Goal: Task Accomplishment & Management: Manage account settings

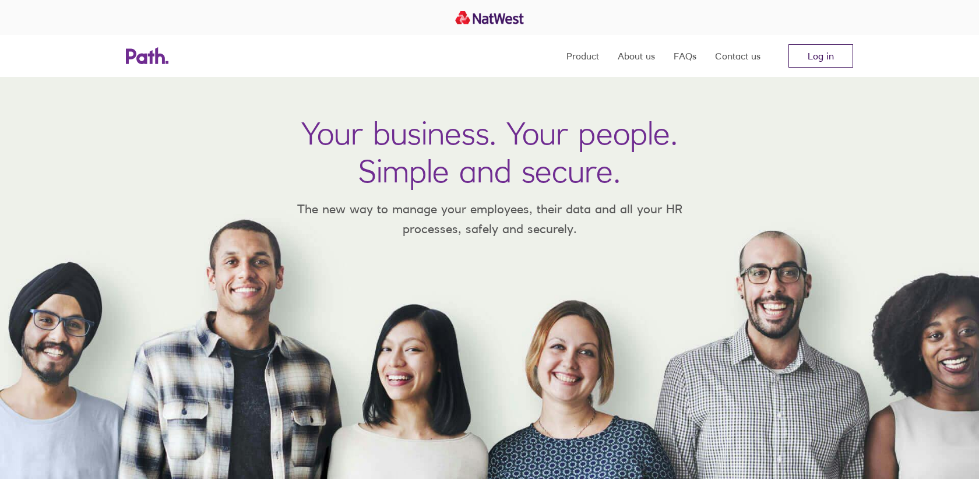
click at [820, 62] on link "Log in" at bounding box center [820, 55] width 65 height 23
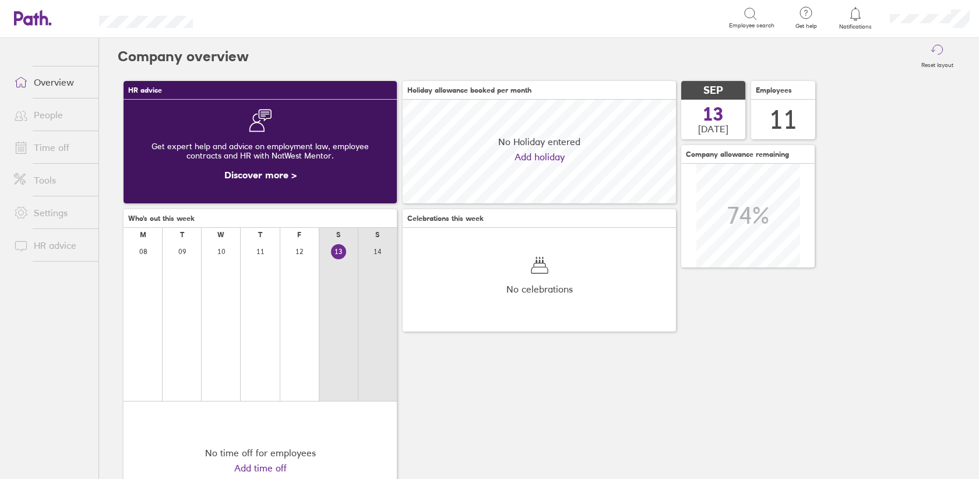
scroll to position [104, 273]
click at [57, 149] on link "Time off" at bounding box center [52, 147] width 94 height 23
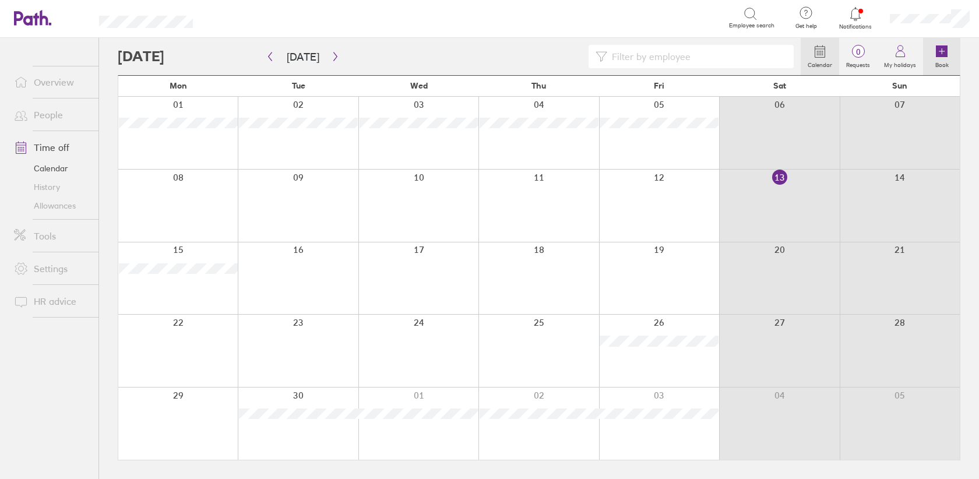
click at [941, 49] on icon at bounding box center [941, 51] width 0 height 5
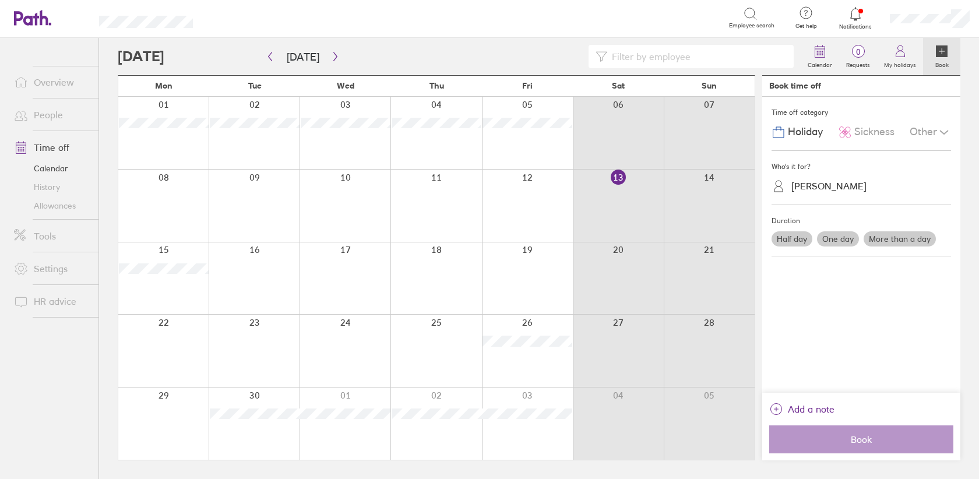
click at [890, 242] on label "More than a day" at bounding box center [899, 238] width 72 height 15
click at [0, 0] on input "More than a day" at bounding box center [0, 0] width 0 height 0
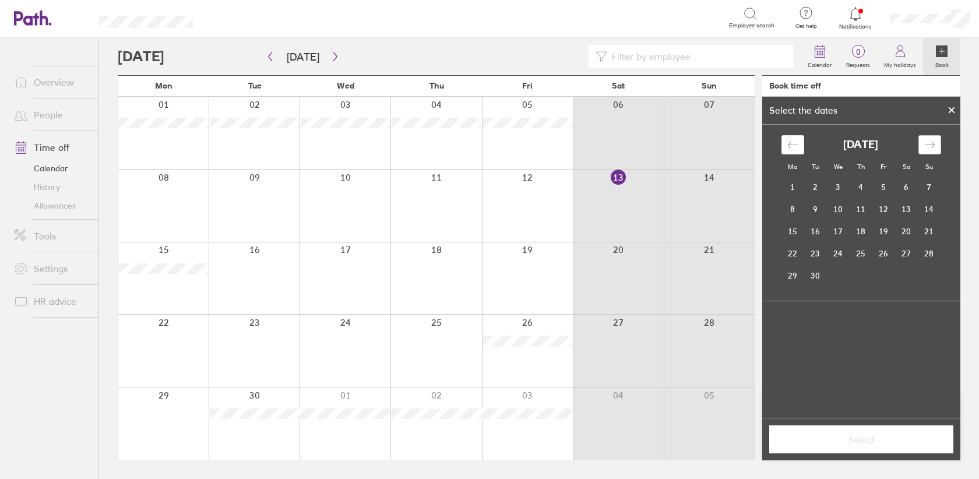
click at [936, 140] on div "Move forward to switch to the next month." at bounding box center [929, 144] width 23 height 19
click at [796, 234] on td "13" at bounding box center [792, 231] width 23 height 22
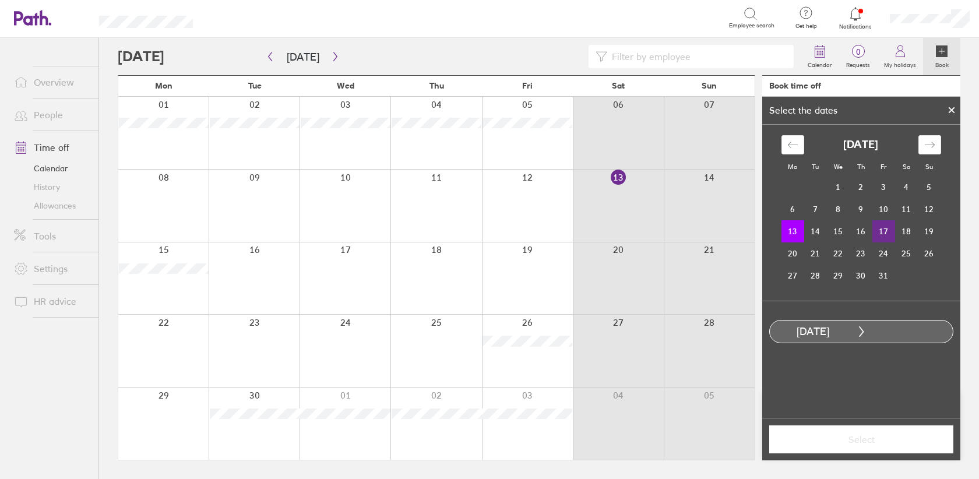
click at [885, 233] on td "17" at bounding box center [883, 231] width 23 height 22
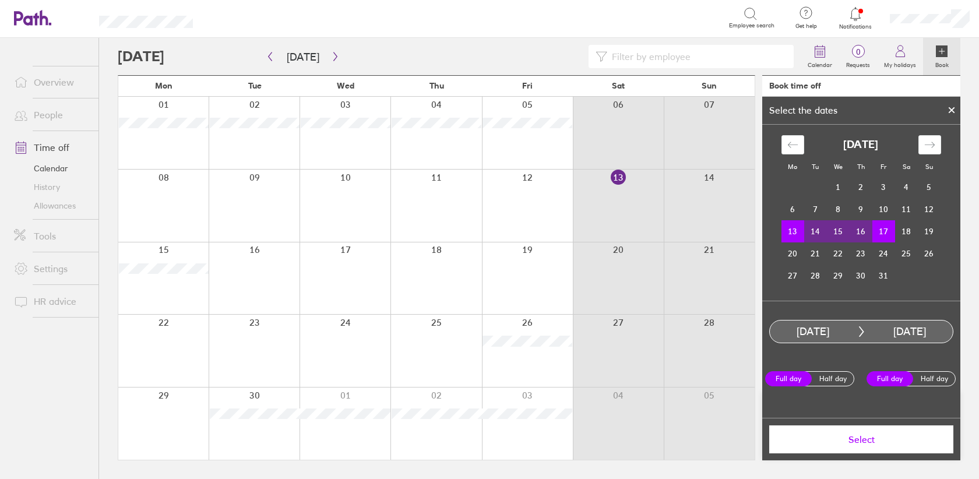
click at [863, 440] on span "Select" at bounding box center [861, 439] width 168 height 10
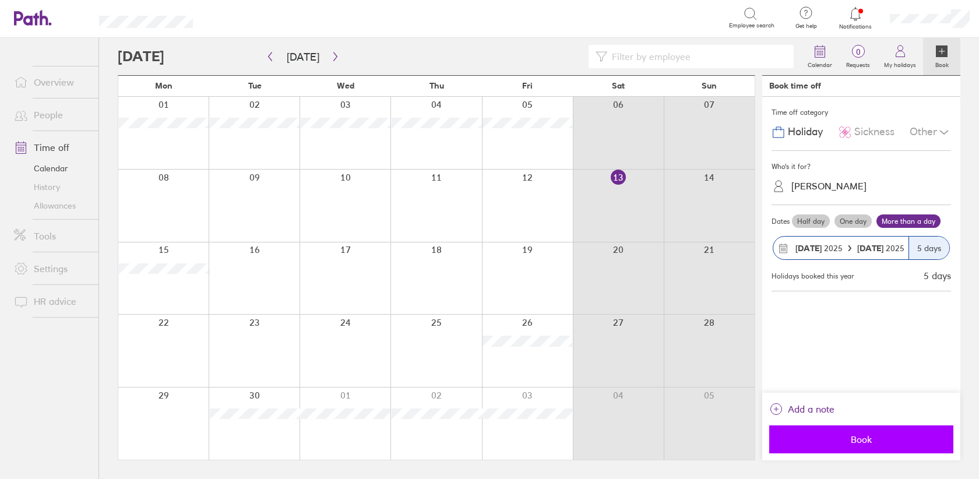
click at [863, 440] on span "Book" at bounding box center [861, 439] width 168 height 10
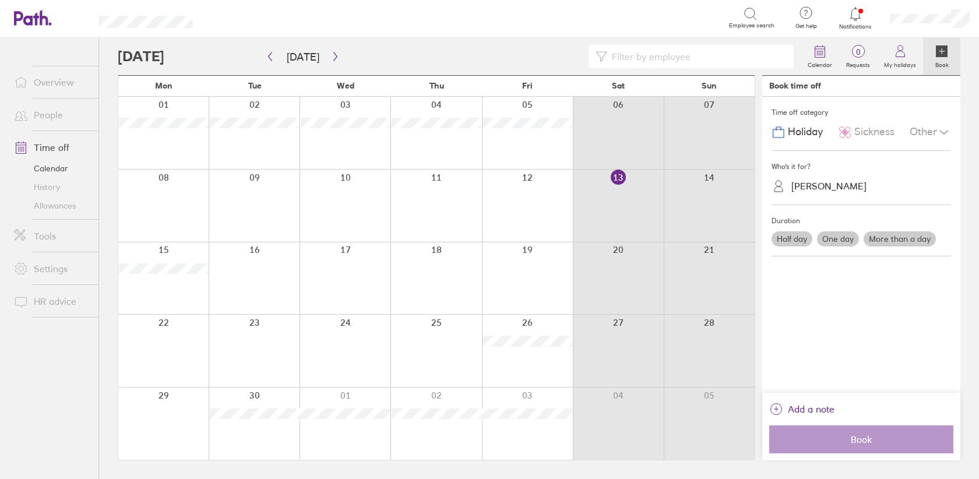
click at [889, 240] on label "More than a day" at bounding box center [899, 238] width 72 height 15
click at [0, 0] on input "More than a day" at bounding box center [0, 0] width 0 height 0
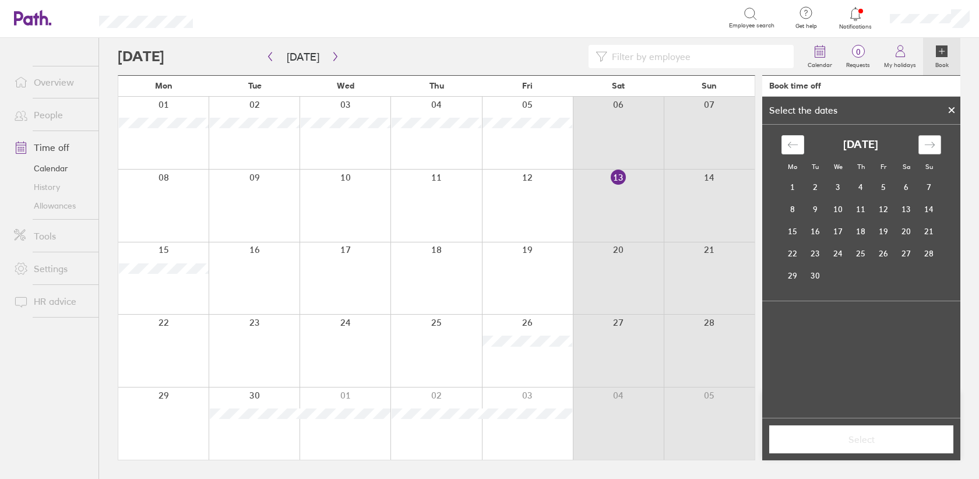
click at [933, 143] on icon "Move forward to switch to the next month." at bounding box center [929, 144] width 11 height 11
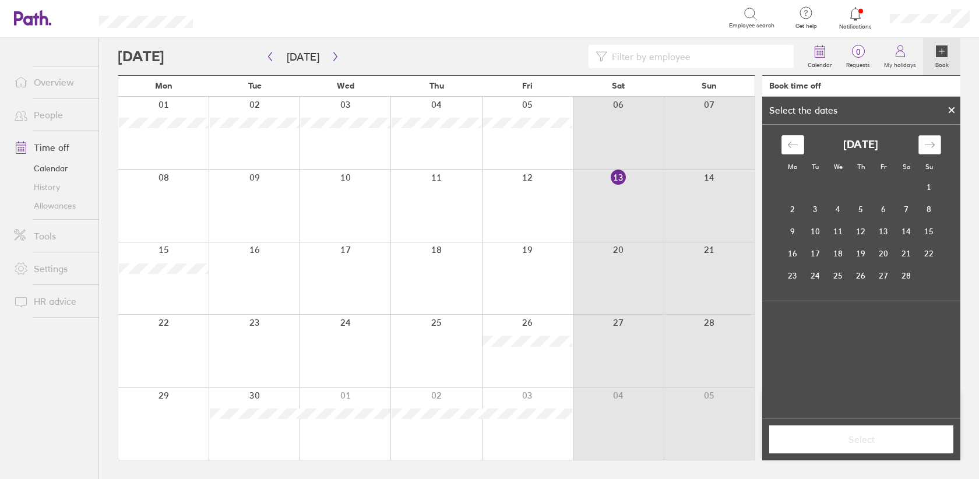
click at [933, 143] on icon "Move forward to switch to the next month." at bounding box center [929, 144] width 11 height 11
click at [792, 237] on td "9" at bounding box center [792, 231] width 23 height 22
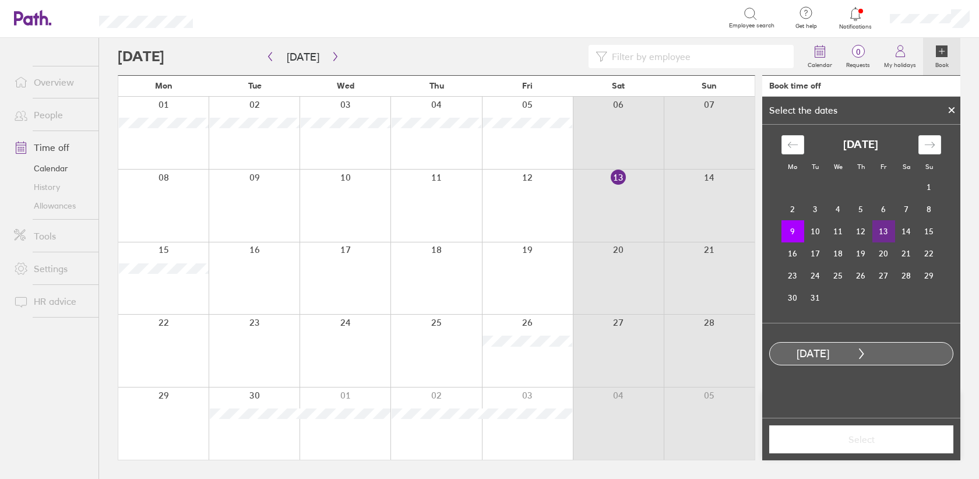
click at [886, 228] on td "13" at bounding box center [883, 231] width 23 height 22
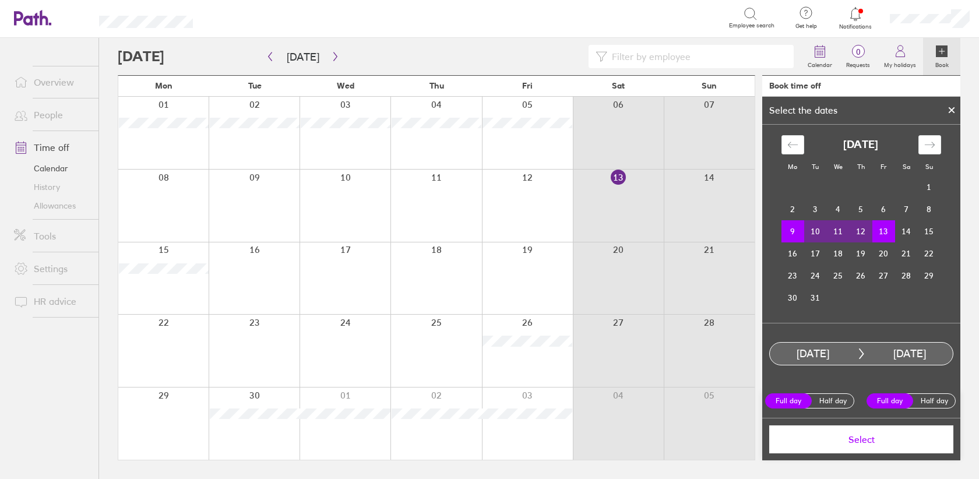
click at [896, 450] on button "Select" at bounding box center [861, 439] width 184 height 28
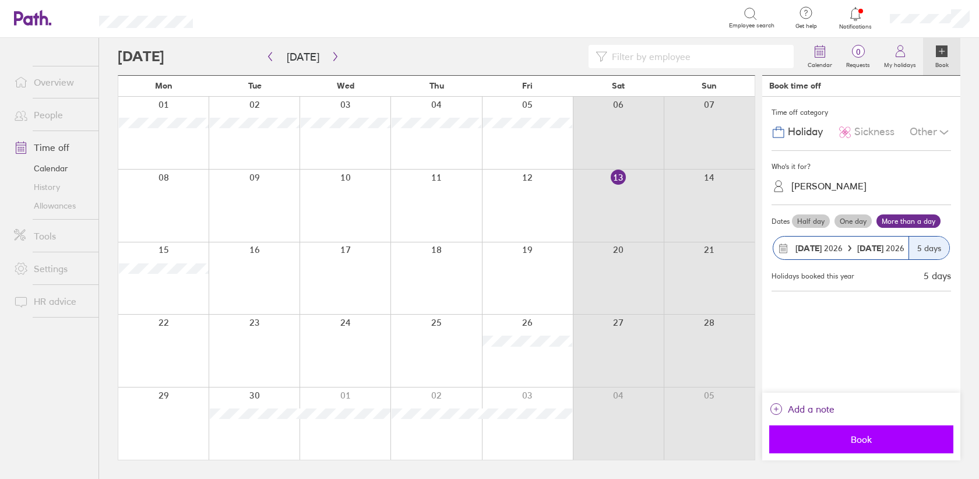
click at [889, 438] on span "Book" at bounding box center [861, 439] width 168 height 10
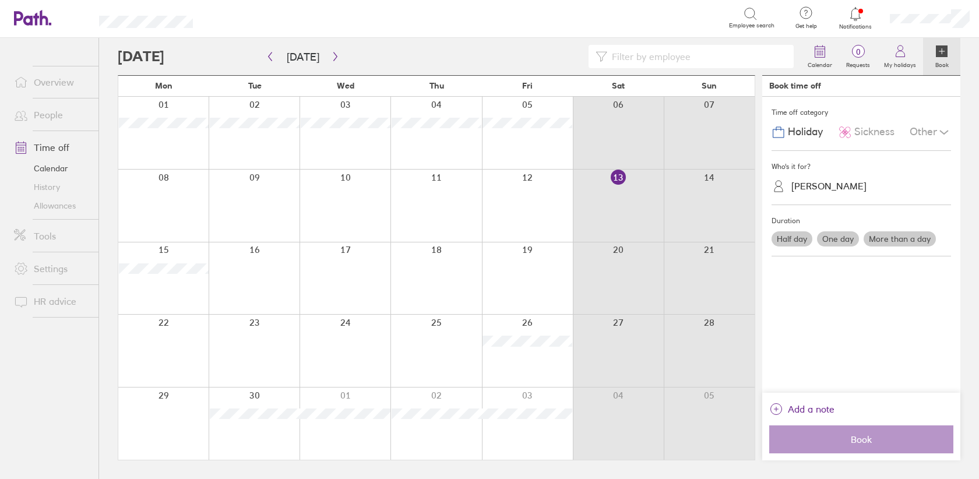
click at [937, 57] on icon at bounding box center [942, 51] width 12 height 12
click at [941, 57] on icon at bounding box center [942, 51] width 12 height 12
click at [850, 183] on div "Chloe Pestell" at bounding box center [867, 186] width 165 height 18
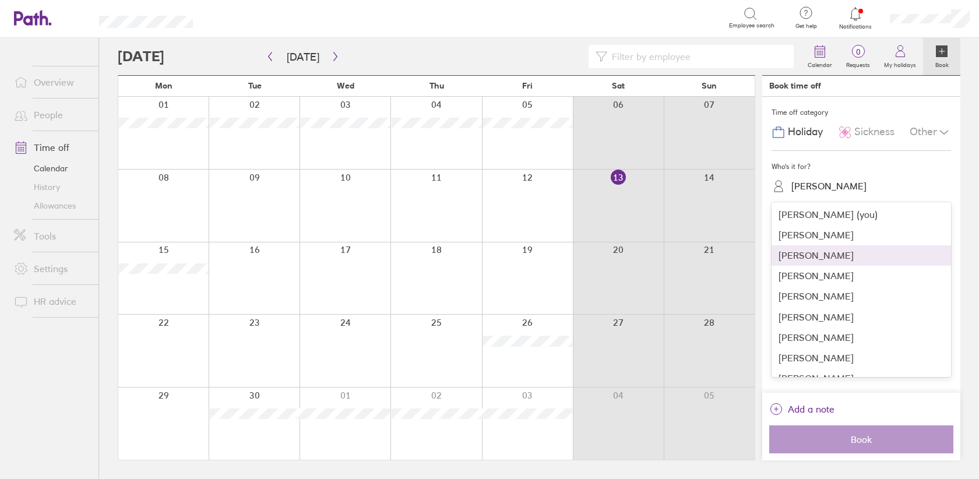
click at [836, 254] on div "Bradley Patching" at bounding box center [860, 255] width 179 height 20
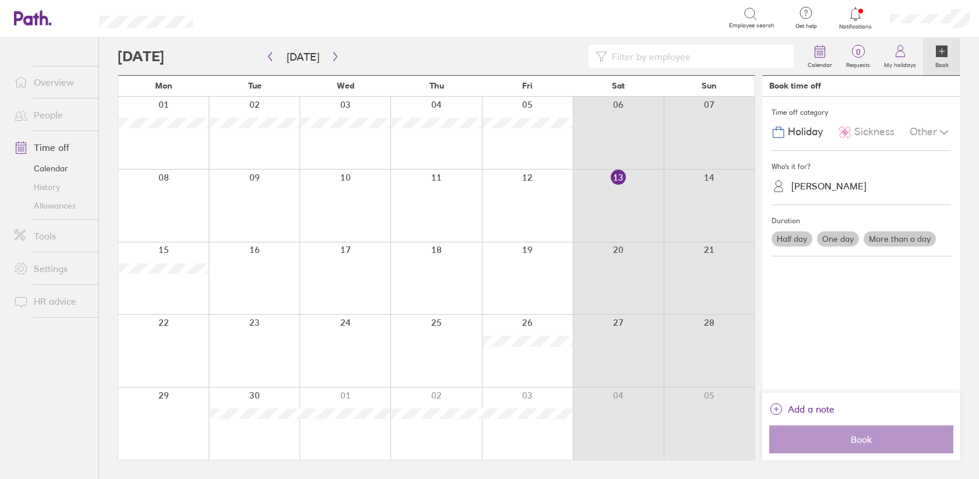
click at [837, 238] on label "One day" at bounding box center [838, 238] width 42 height 15
click at [0, 0] on input "One day" at bounding box center [0, 0] width 0 height 0
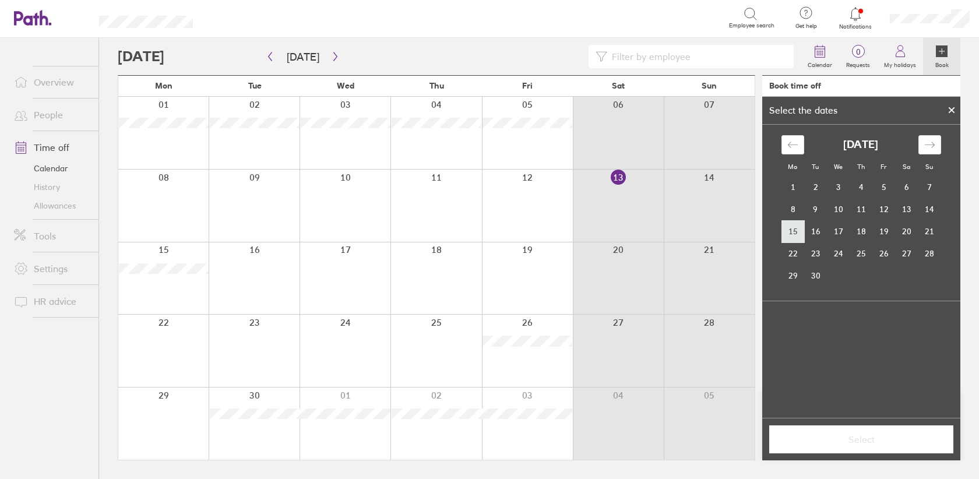
click at [790, 231] on td "15" at bounding box center [792, 231] width 23 height 22
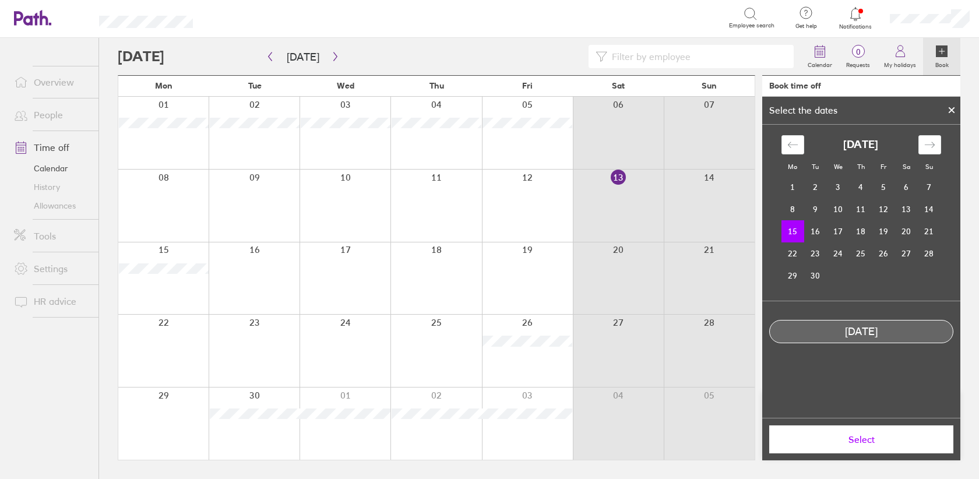
click at [842, 443] on span "Select" at bounding box center [861, 439] width 168 height 10
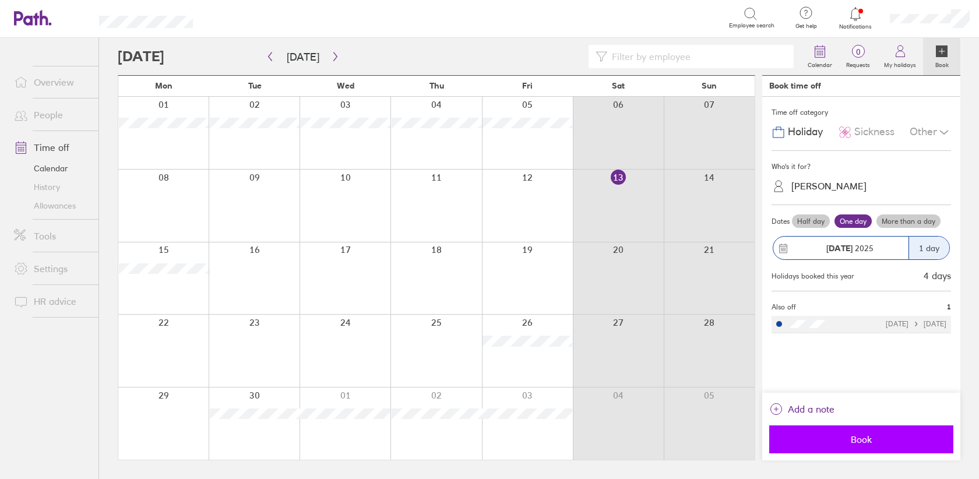
click at [859, 442] on span "Book" at bounding box center [861, 439] width 168 height 10
